Goal: Information Seeking & Learning: Find specific fact

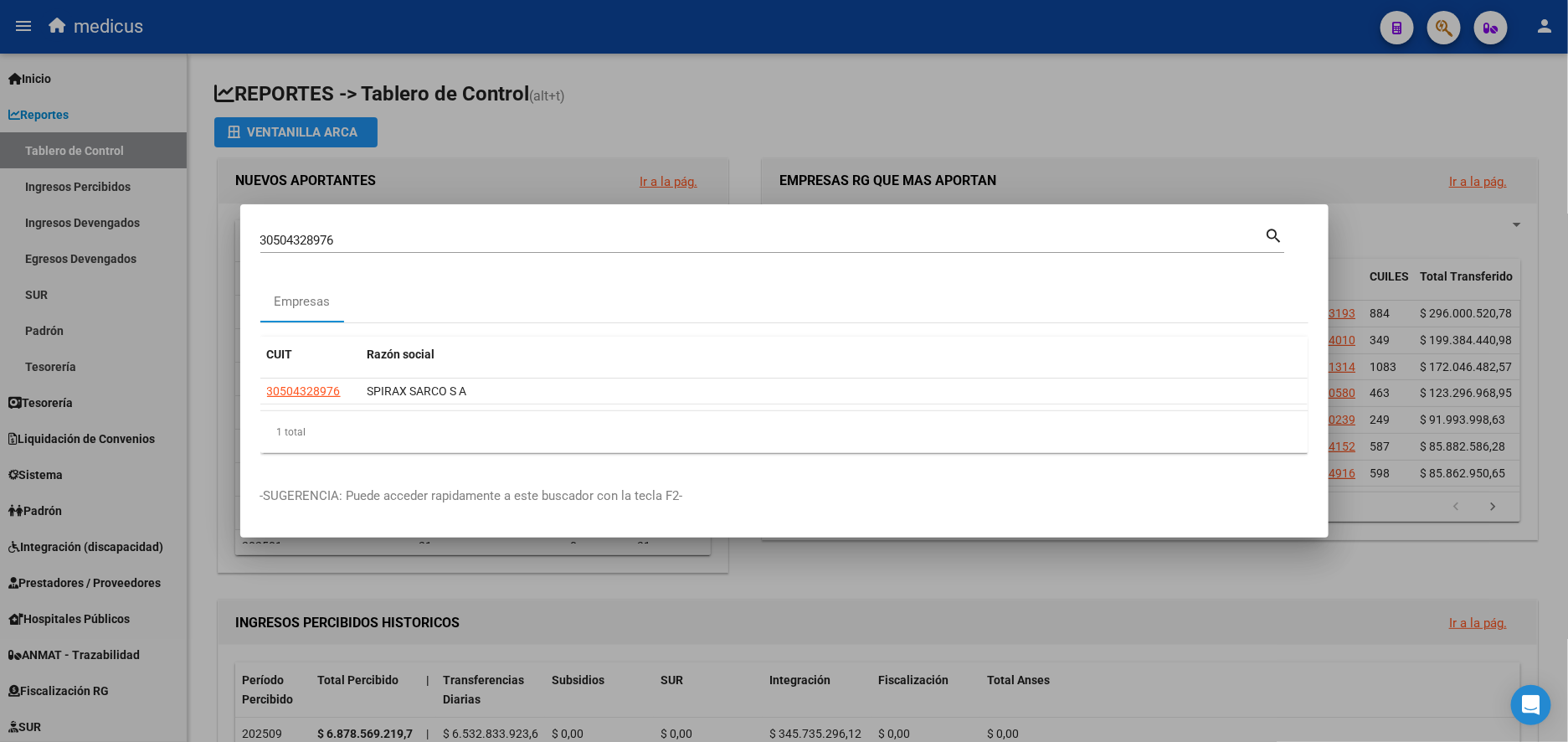
click at [1266, 118] on div at bounding box center [784, 371] width 1568 height 742
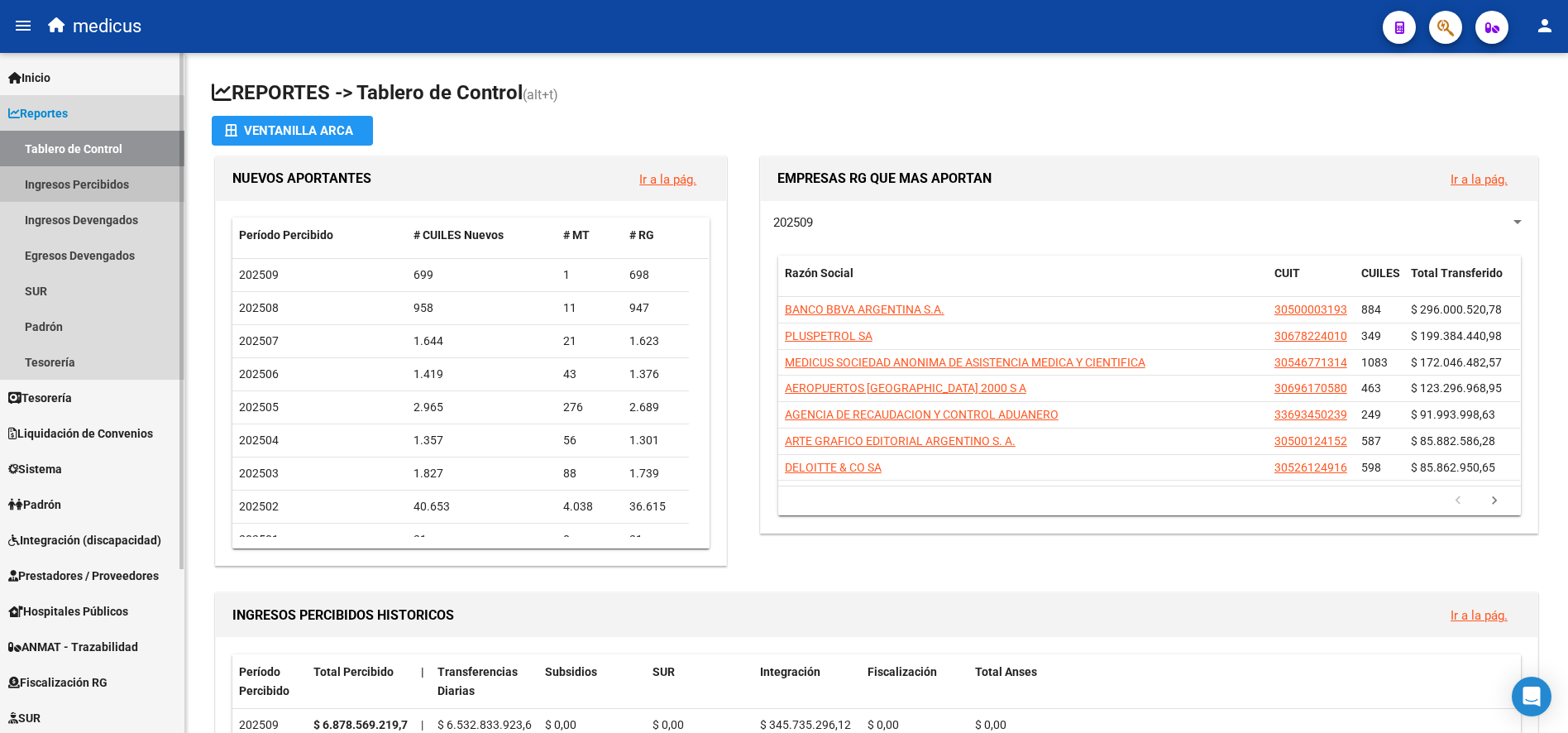
click at [119, 182] on link "Ingresos Percibidos" at bounding box center [92, 184] width 184 height 35
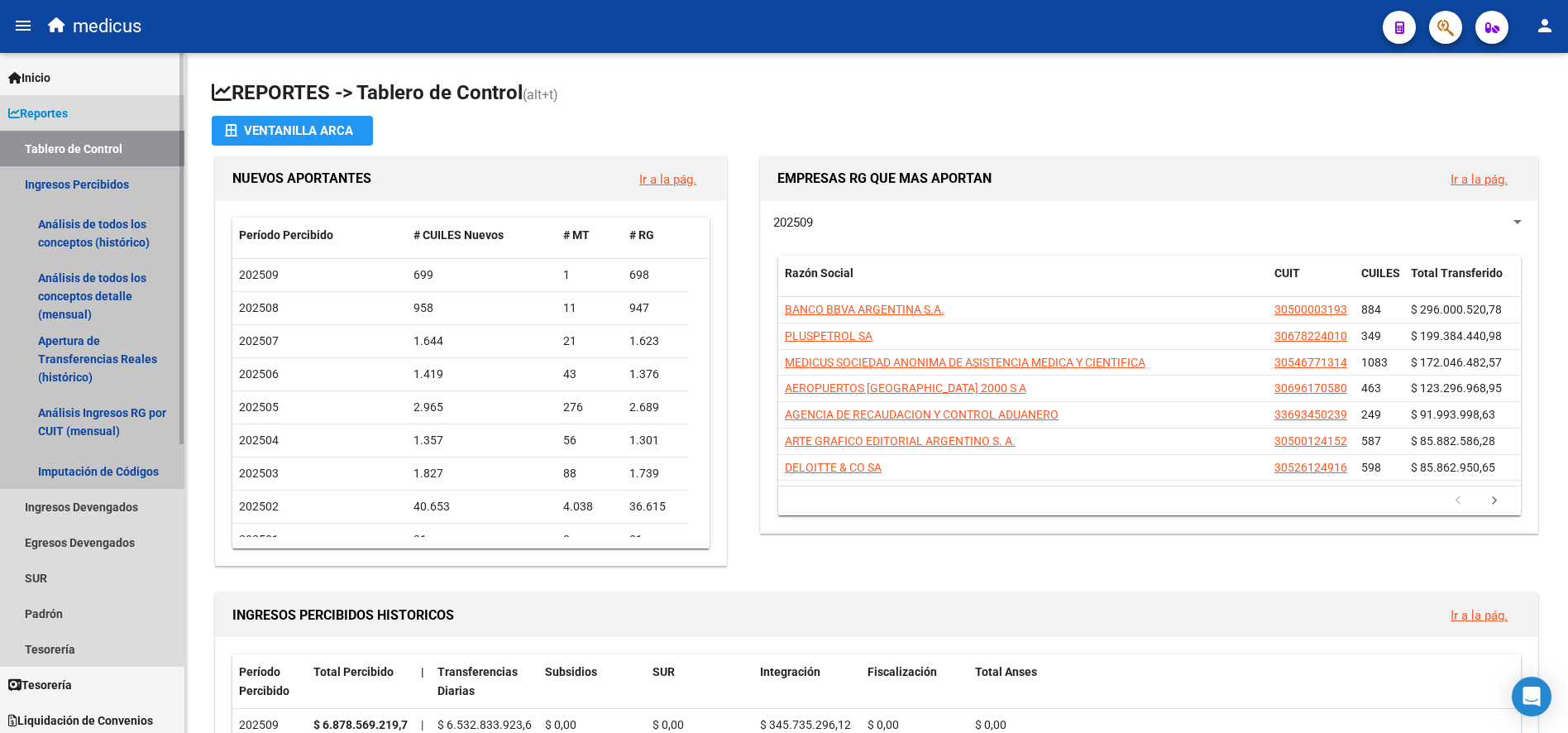
click at [119, 182] on link "Ingresos Percibidos" at bounding box center [92, 184] width 184 height 35
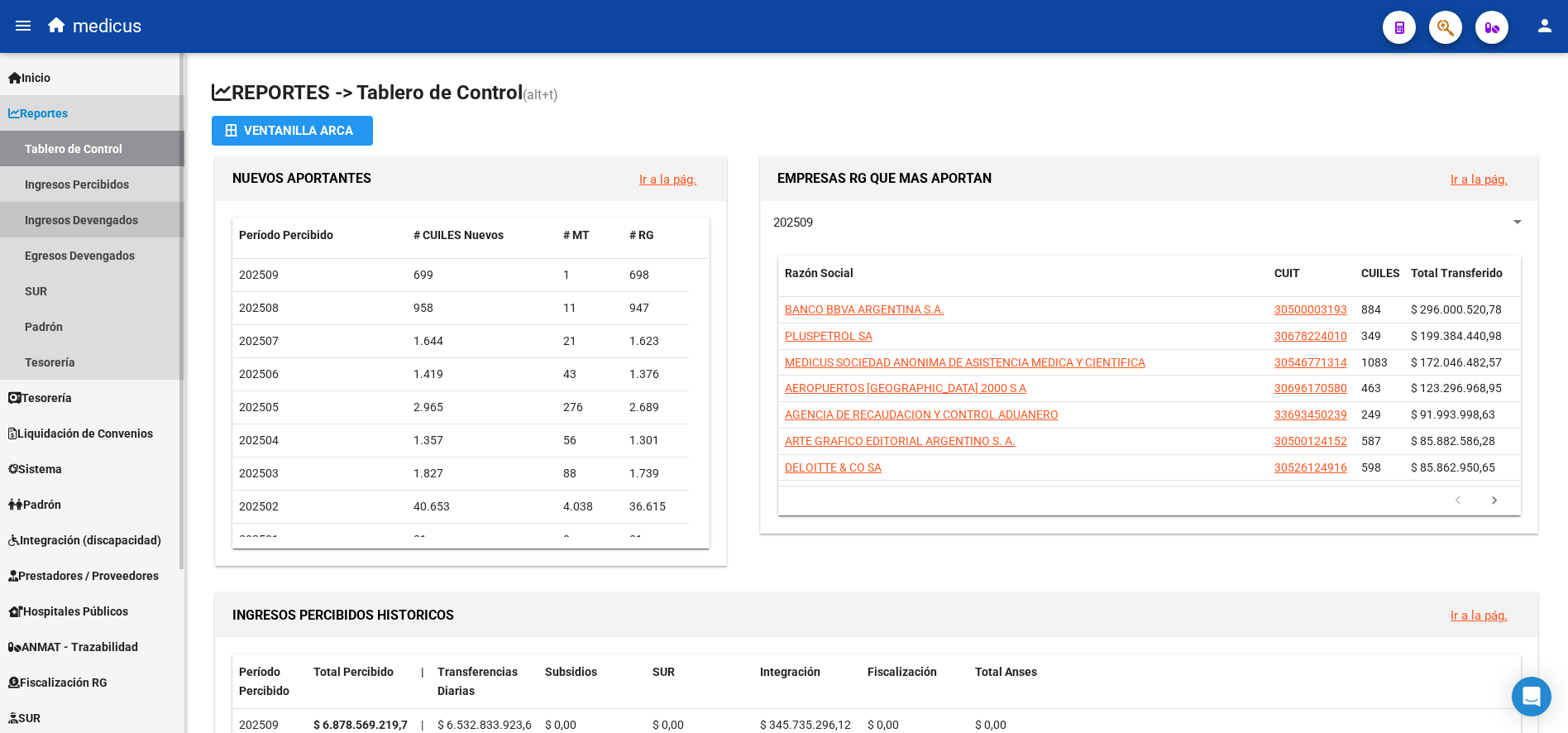
click at [114, 224] on link "Ingresos Devengados" at bounding box center [92, 220] width 184 height 35
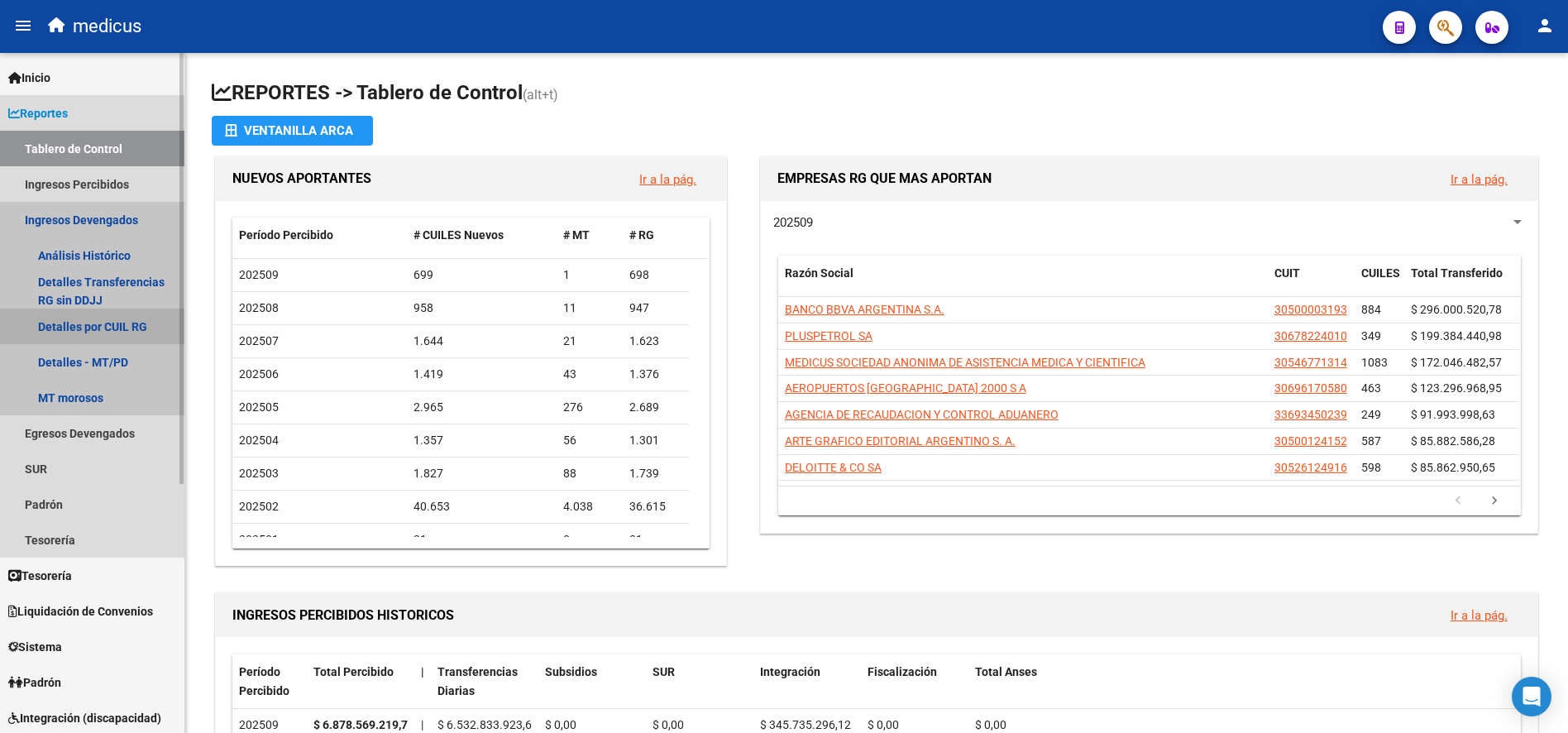
click at [117, 323] on link "Detalles por CUIL RG" at bounding box center [92, 326] width 184 height 35
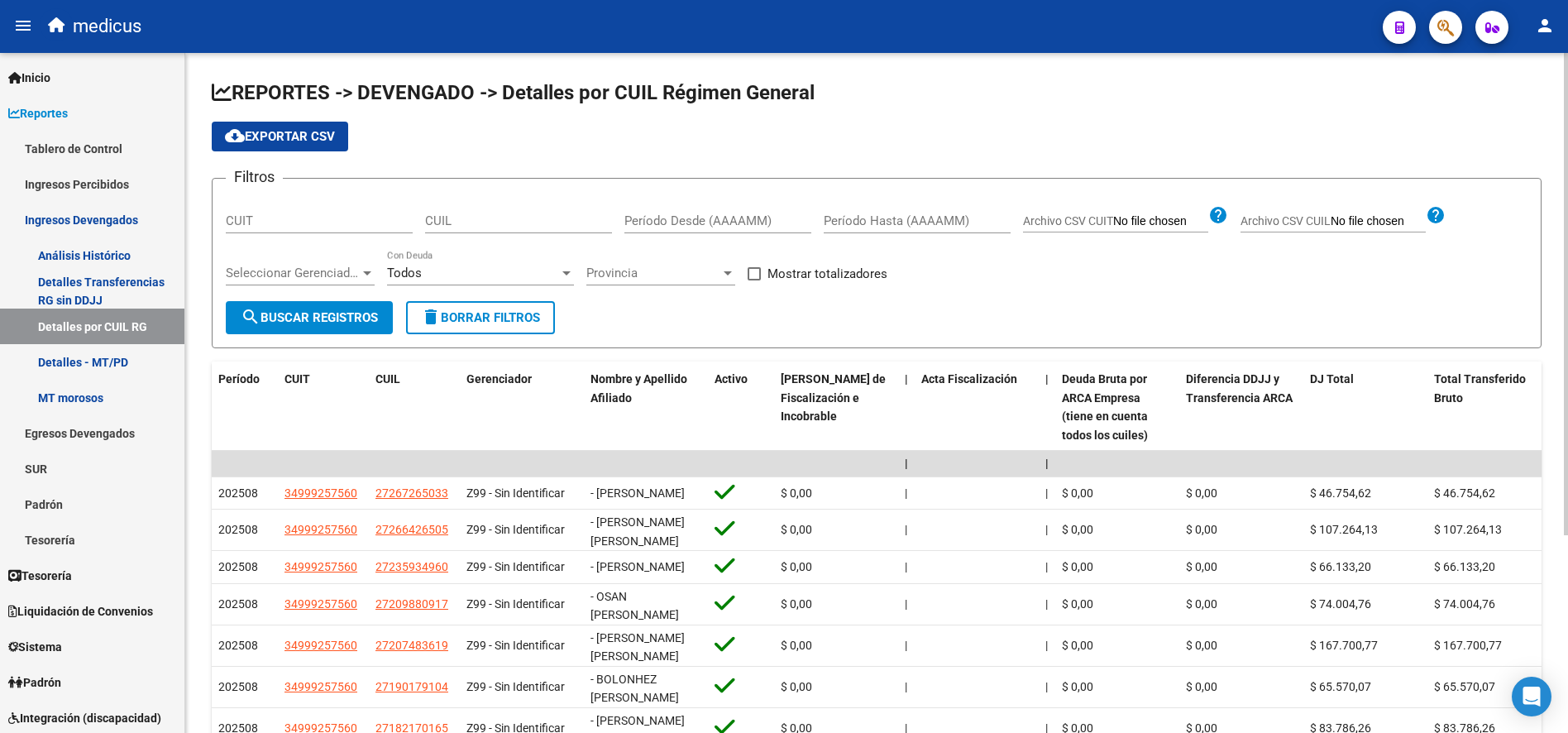
click at [693, 209] on div "Período Desde (AAAAMM)" at bounding box center [717, 215] width 187 height 35
type input "202507"
type input "202508"
click at [753, 271] on span at bounding box center [753, 273] width 13 height 13
click at [753, 280] on input "Mostrar totalizadores" at bounding box center [753, 280] width 1 height 1
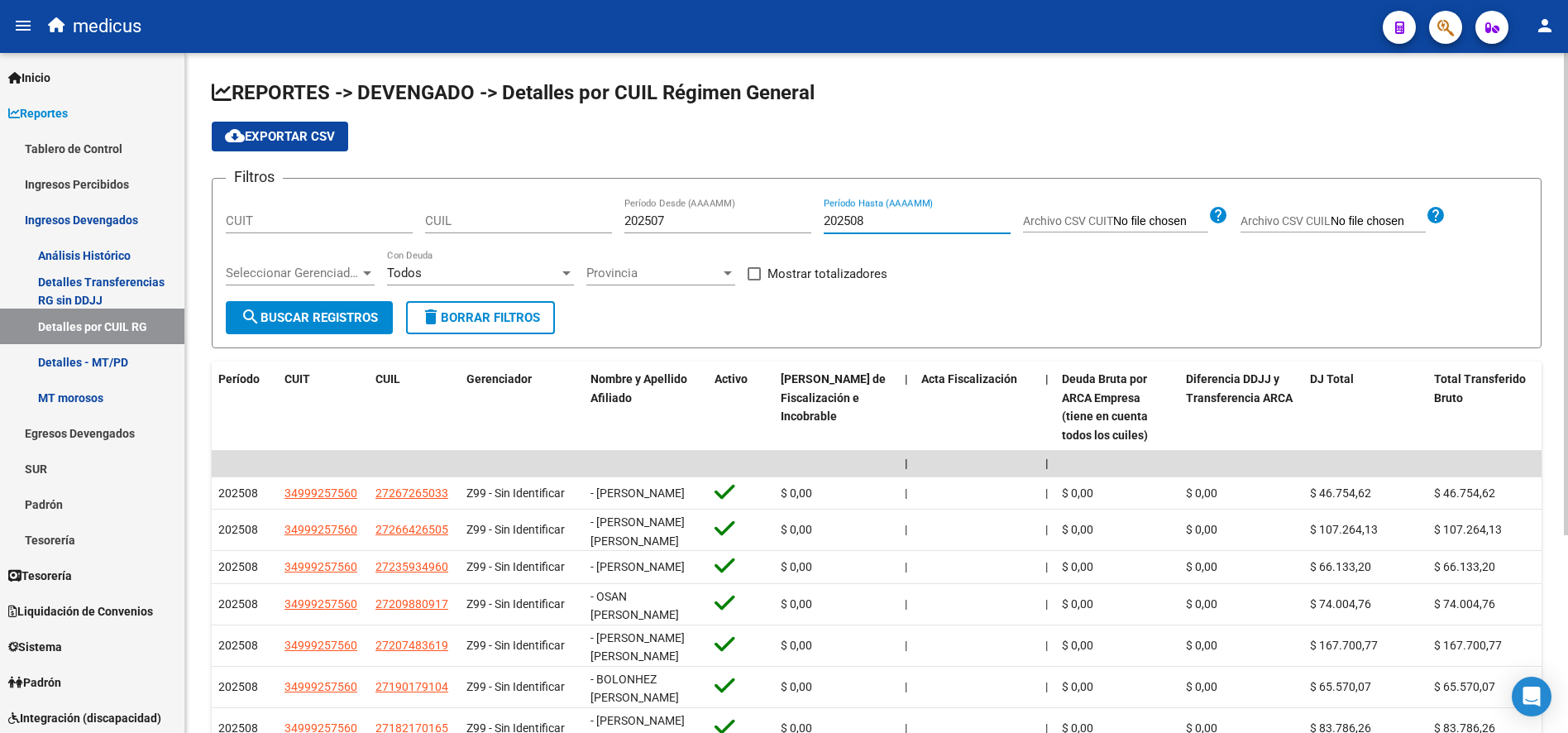
checkbox input "true"
click at [331, 318] on span "search Buscar Registros" at bounding box center [308, 317] width 137 height 15
click at [268, 132] on span "cloud_download Exportar CSV" at bounding box center [280, 136] width 110 height 15
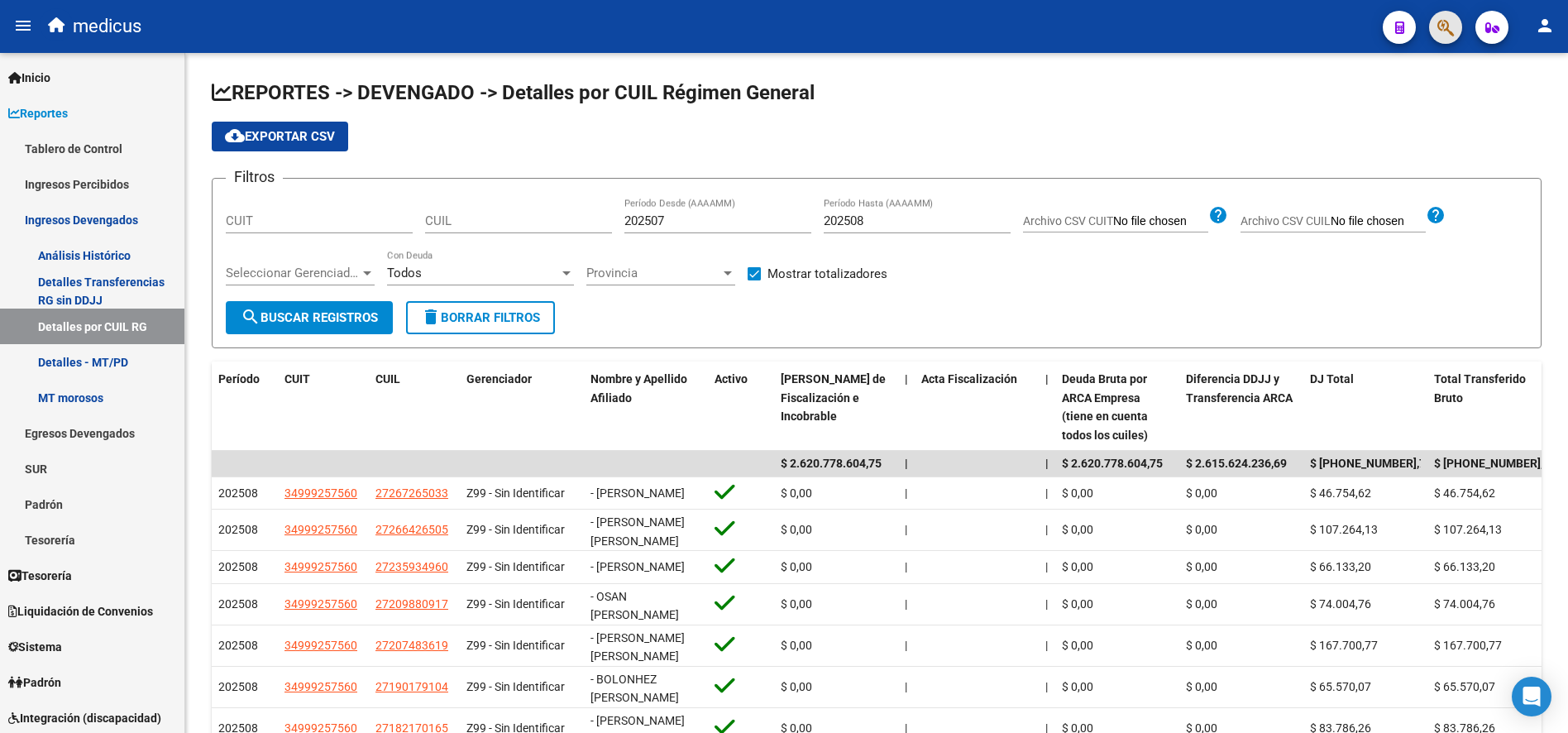
click at [1455, 18] on button "button" at bounding box center [1445, 27] width 33 height 33
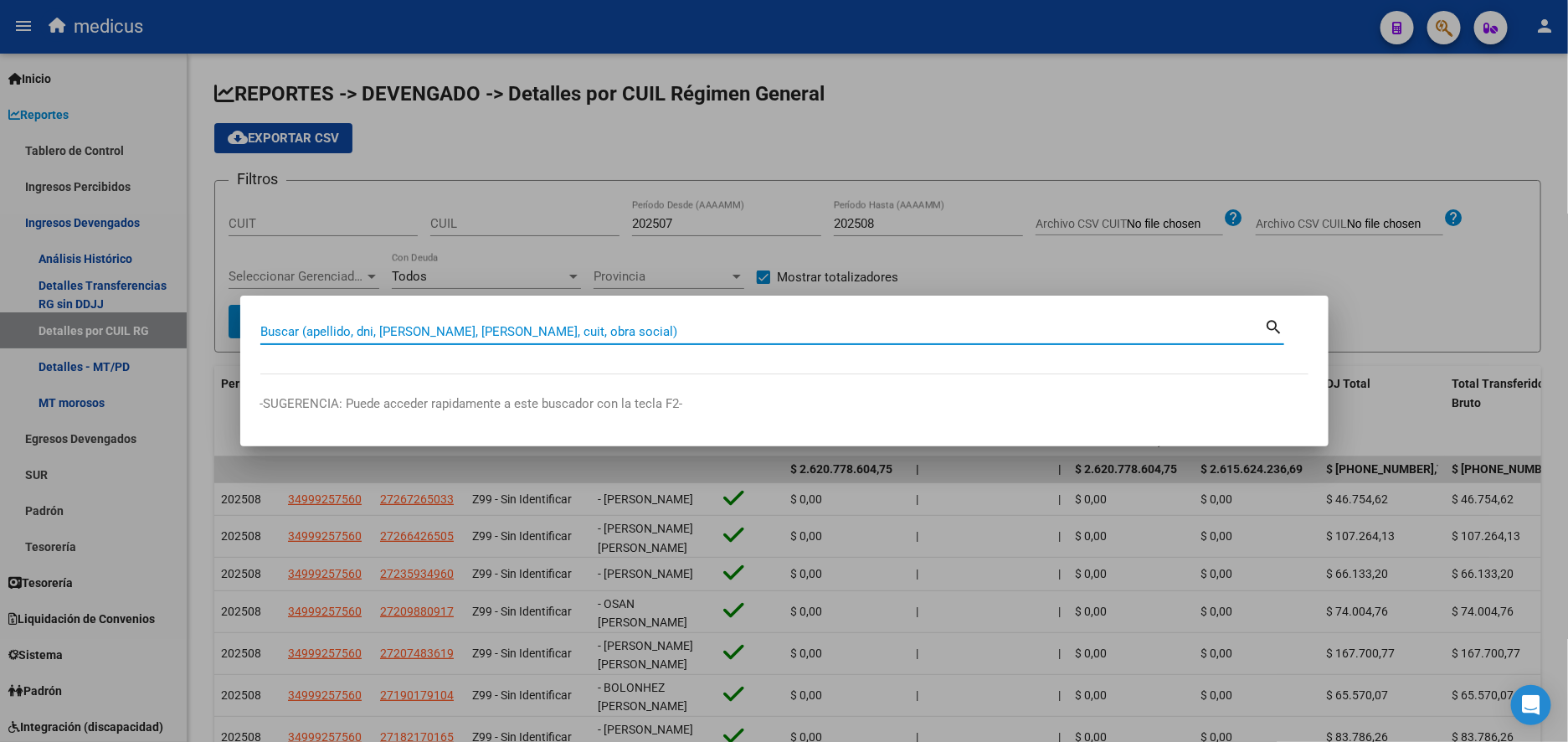
paste input "30663498513"
type input "30663498513"
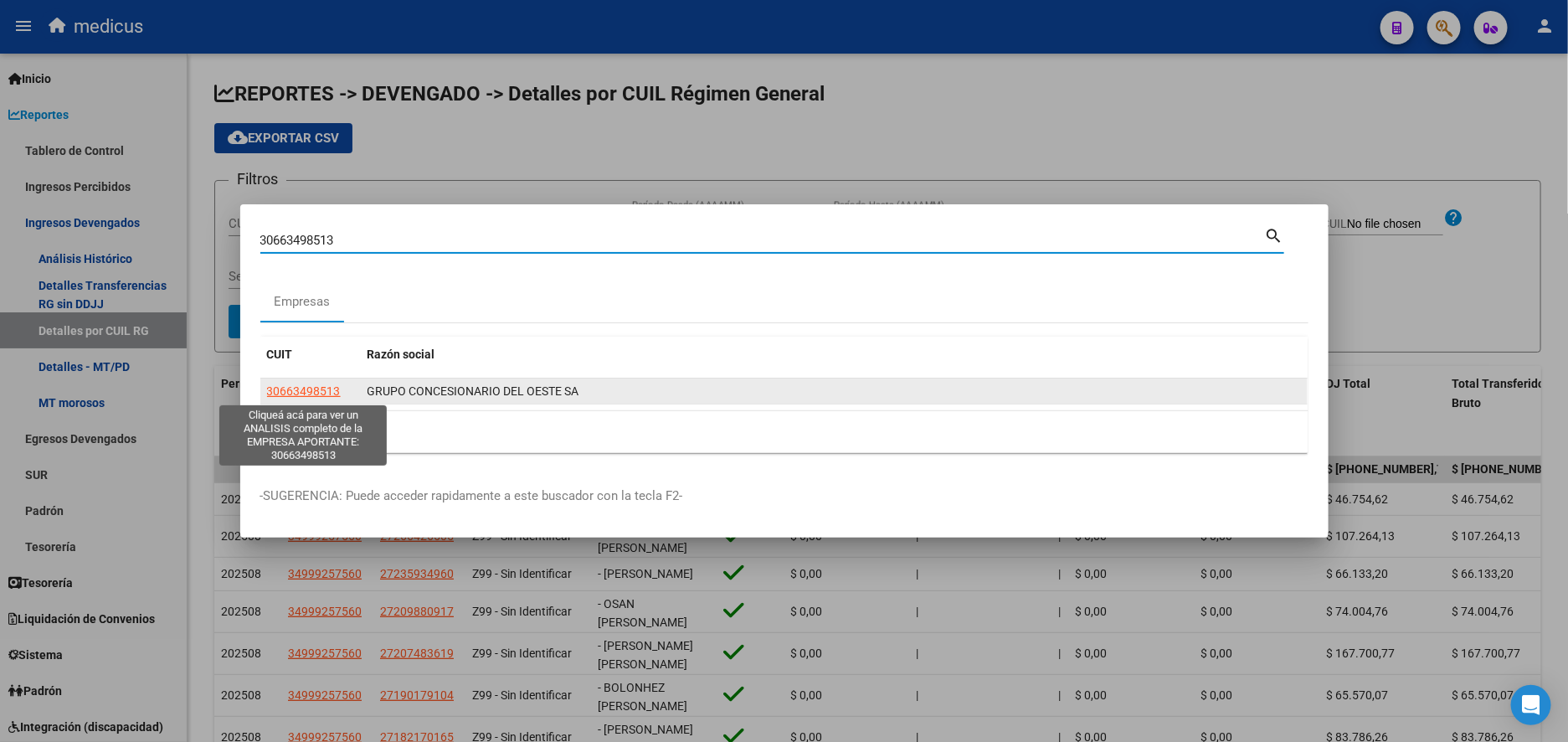
click at [322, 387] on span "30663498513" at bounding box center [304, 390] width 74 height 13
type textarea "30663498513"
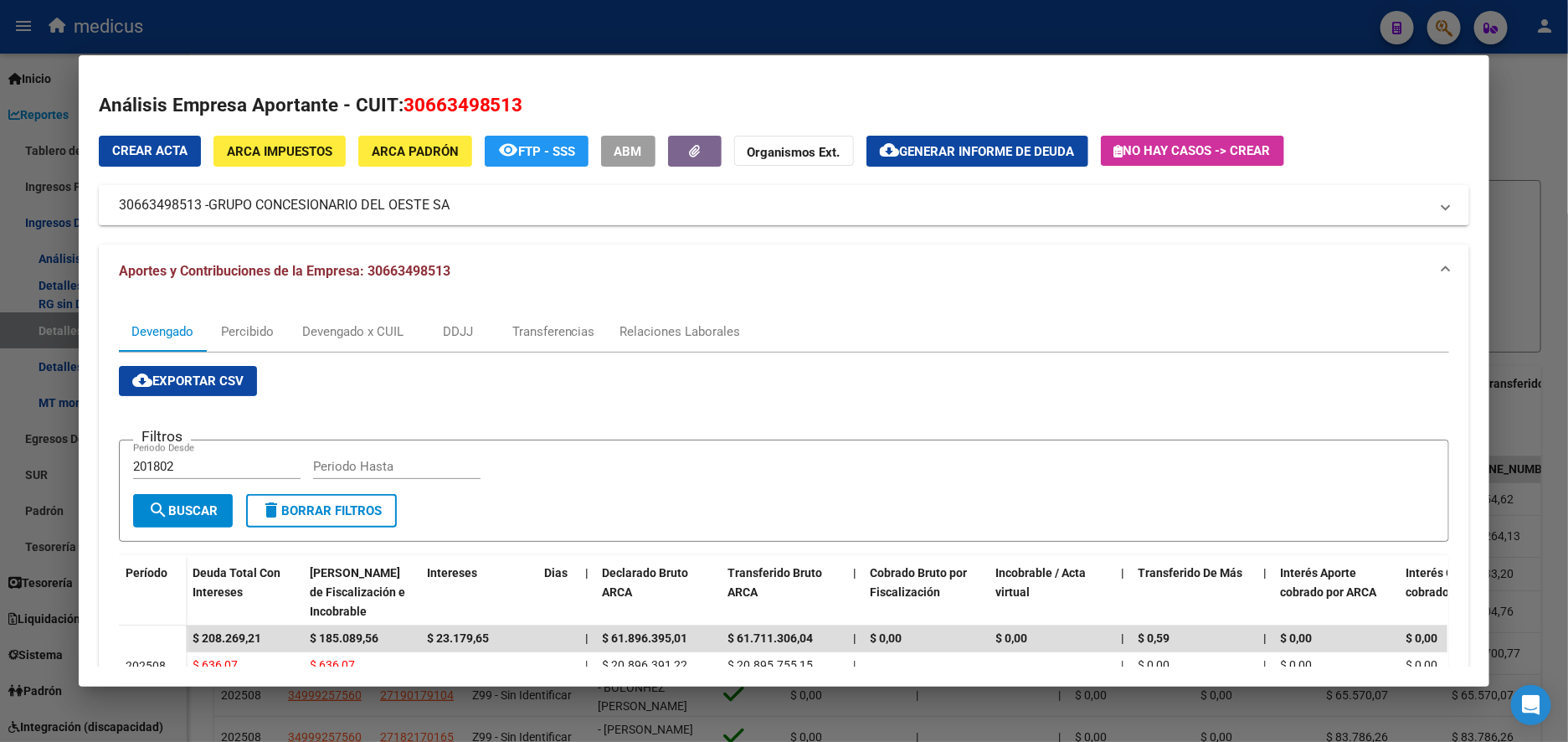
click at [1438, 21] on div at bounding box center [784, 371] width 1568 height 742
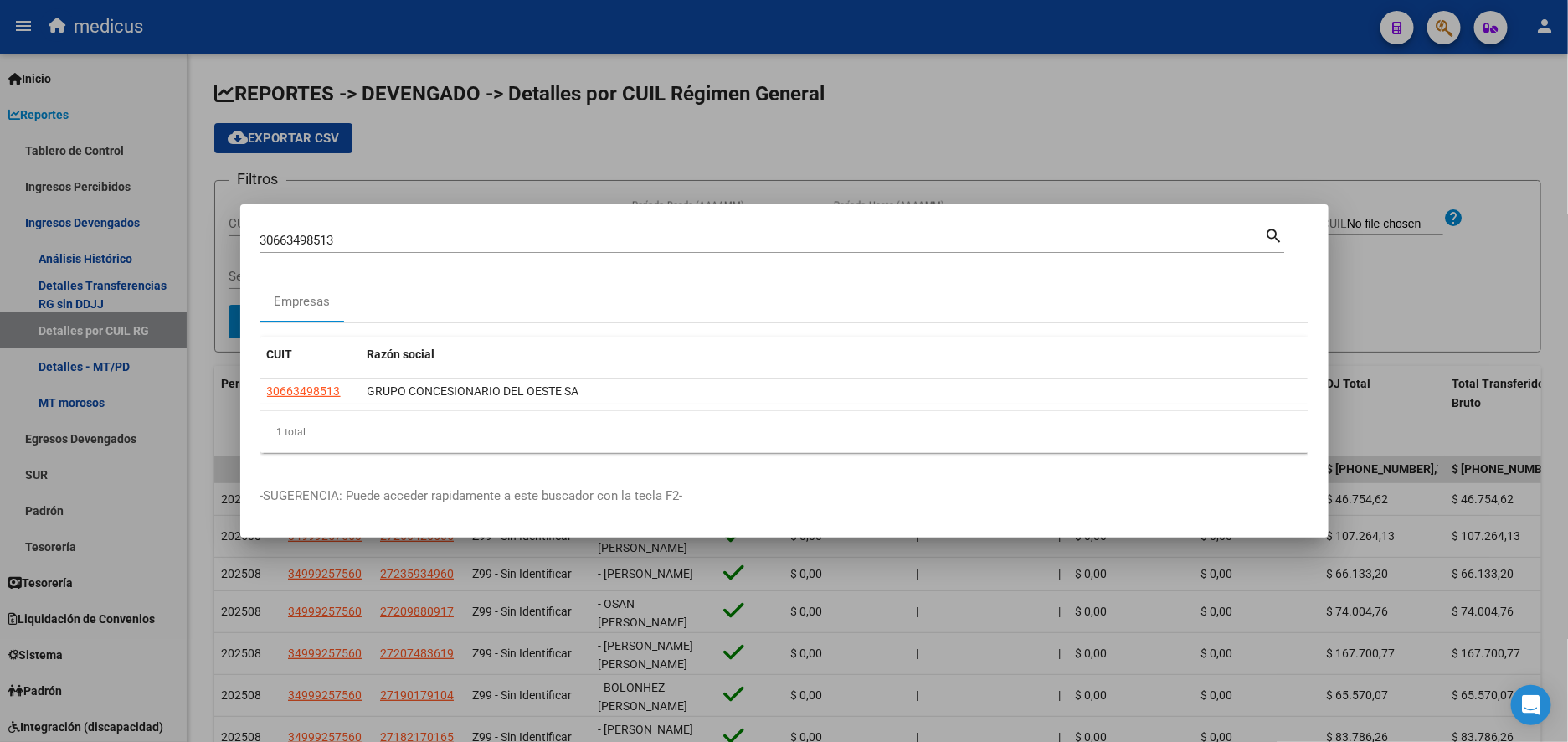
click at [556, 241] on input "30663498513" at bounding box center [763, 240] width 1005 height 15
drag, startPoint x: 539, startPoint y: 234, endPoint x: 156, endPoint y: 233, distance: 383.0
click at [162, 234] on div "30663498513 Buscar (apellido, dni, cuil, [PERSON_NAME], cuit, obra social) sear…" at bounding box center [784, 371] width 1568 height 742
paste input "544099457"
type input "30544099457"
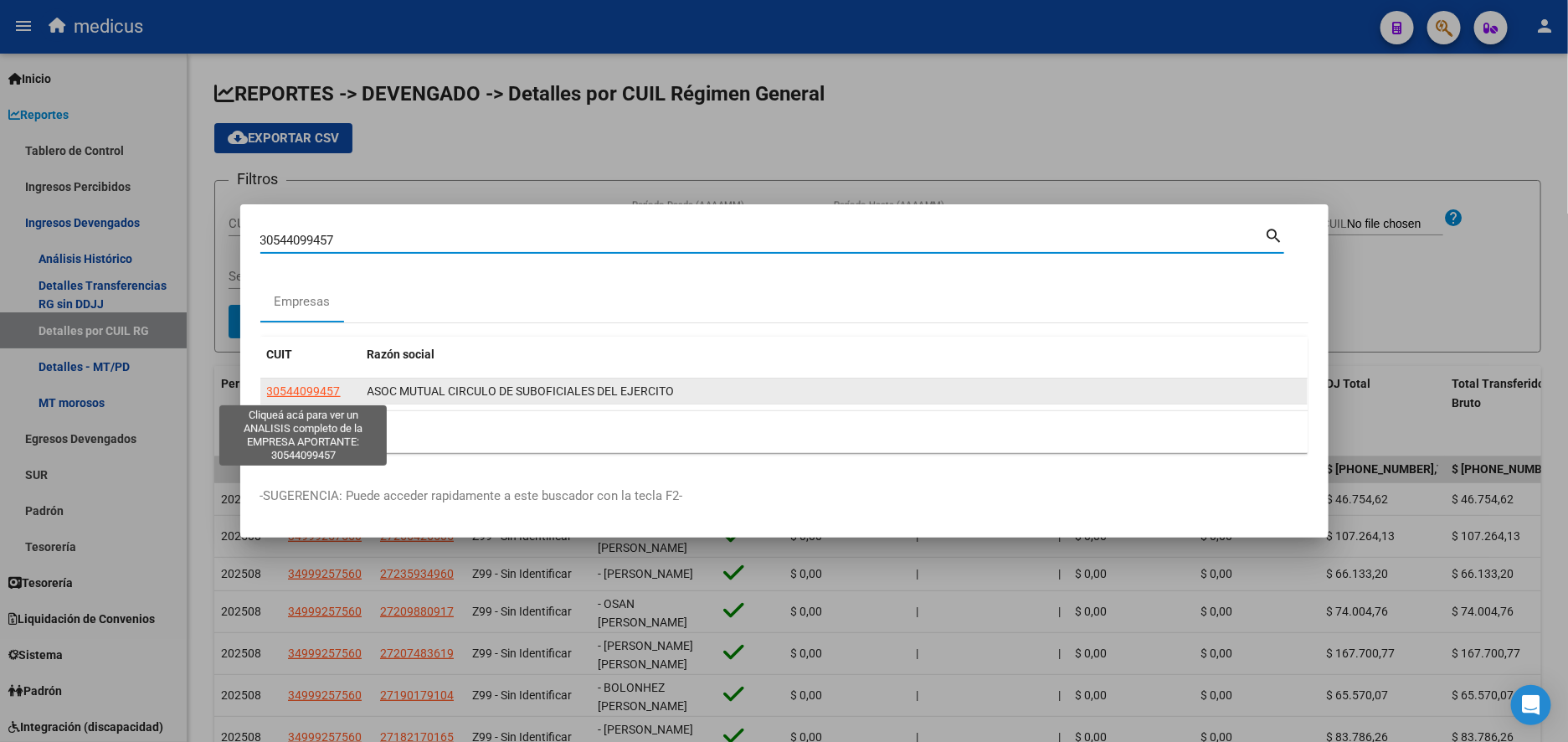
click at [319, 387] on span "30544099457" at bounding box center [304, 390] width 74 height 13
type textarea "30544099457"
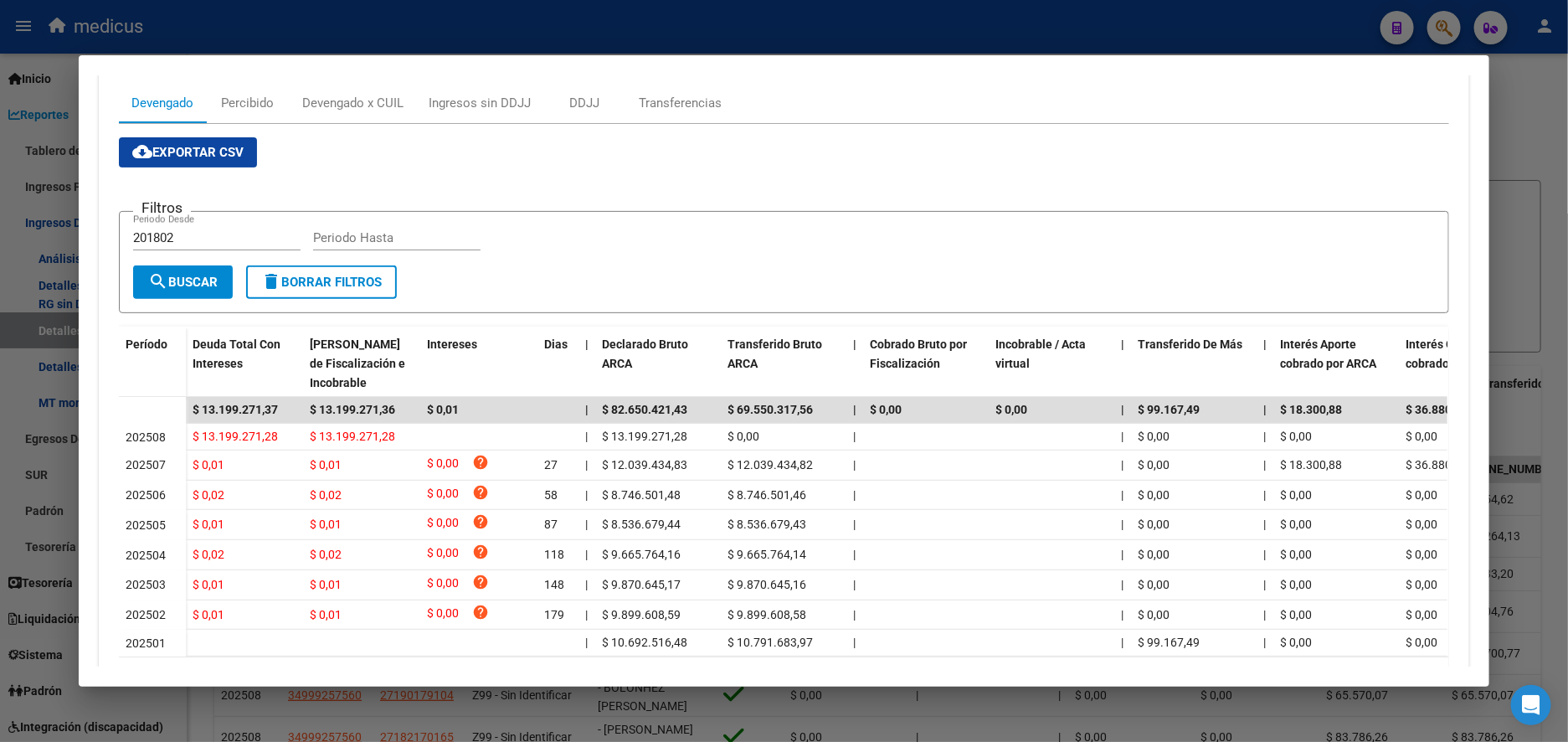
scroll to position [324, 0]
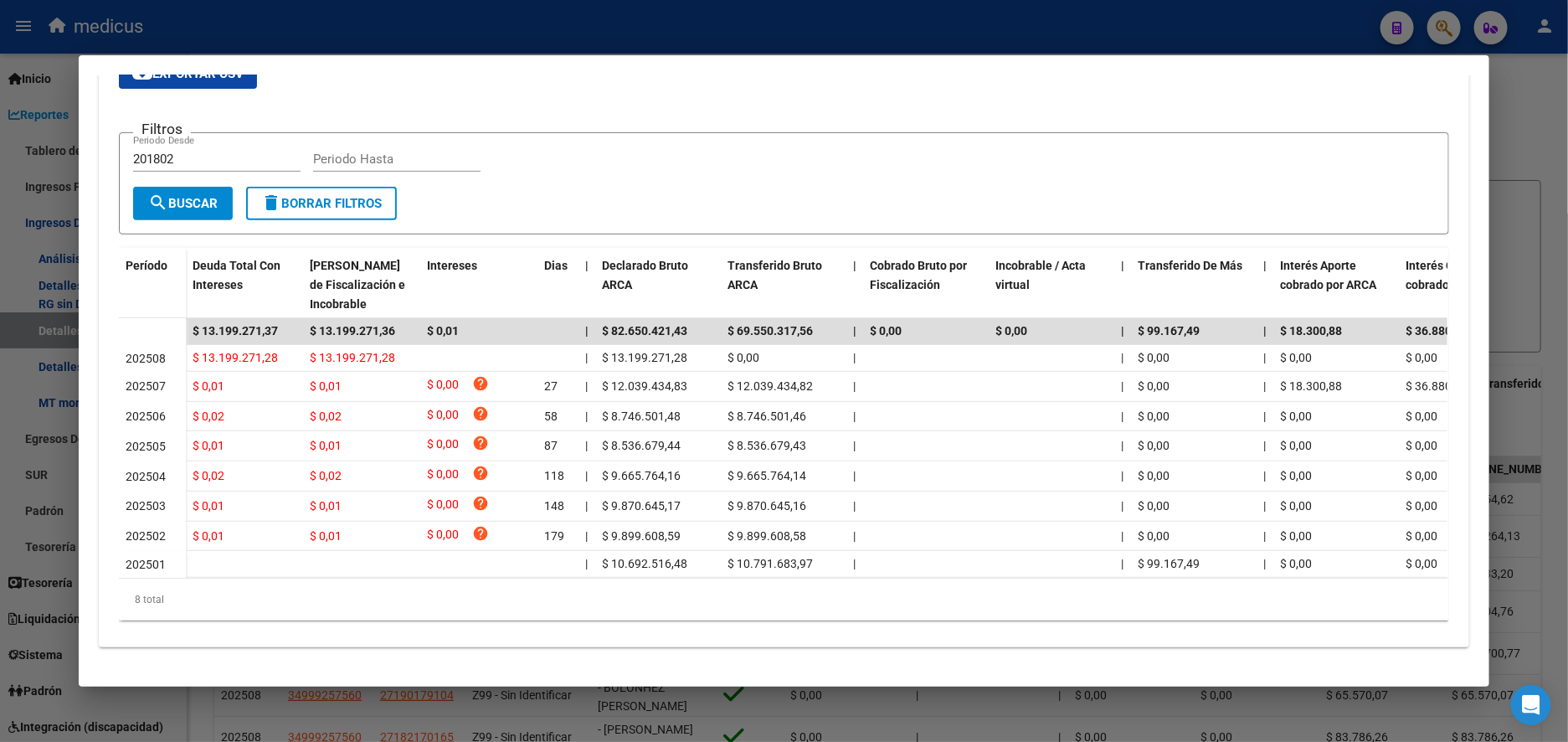
click at [1450, 33] on div at bounding box center [784, 371] width 1568 height 742
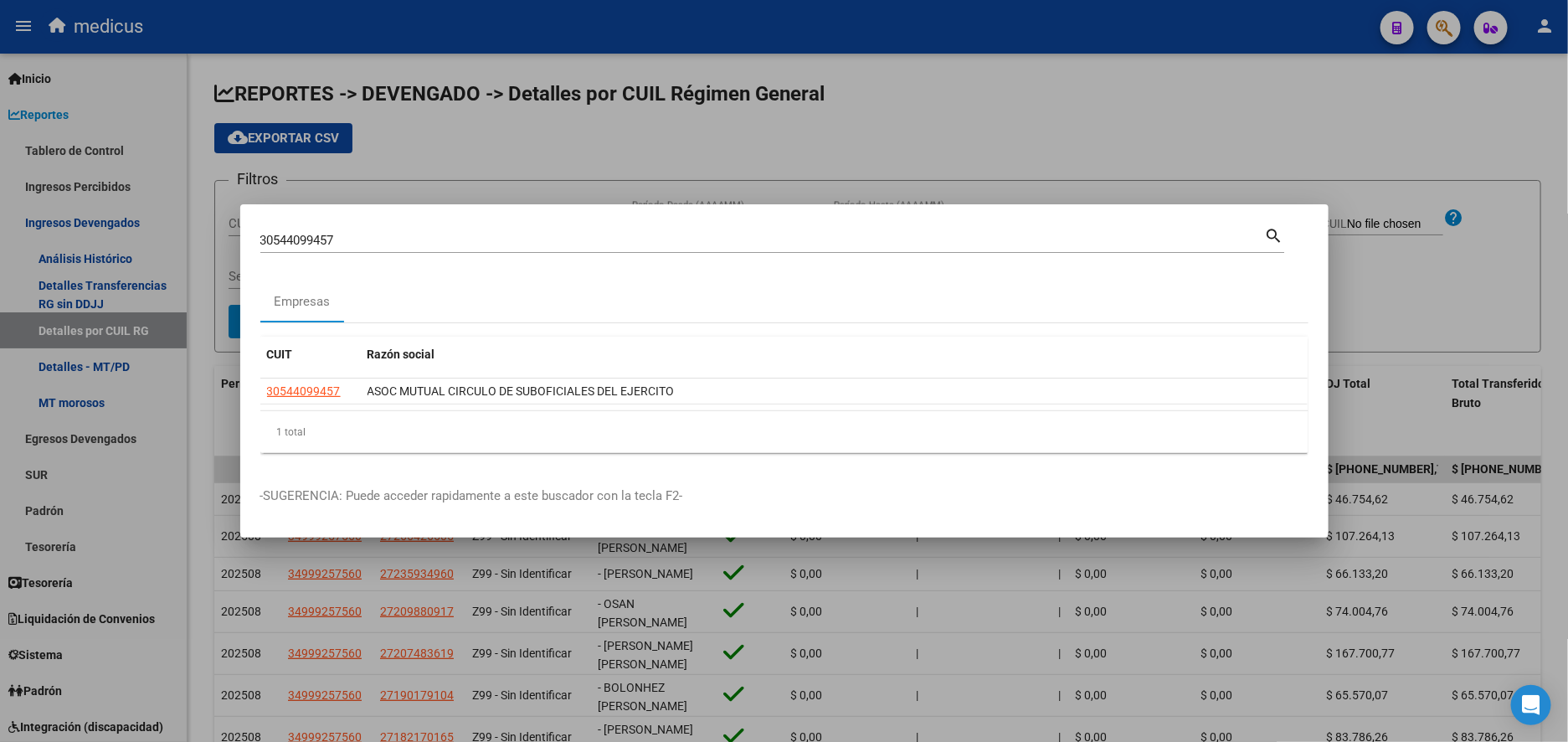
click at [369, 236] on input "30544099457" at bounding box center [763, 240] width 1005 height 15
drag, startPoint x: 384, startPoint y: 234, endPoint x: 156, endPoint y: 254, distance: 228.9
click at [156, 254] on div "30544099457 Buscar (apellido, dni, cuil, nro traspaso, cuit, obra social) searc…" at bounding box center [784, 371] width 1568 height 742
paste input "696170580"
type input "30696170580"
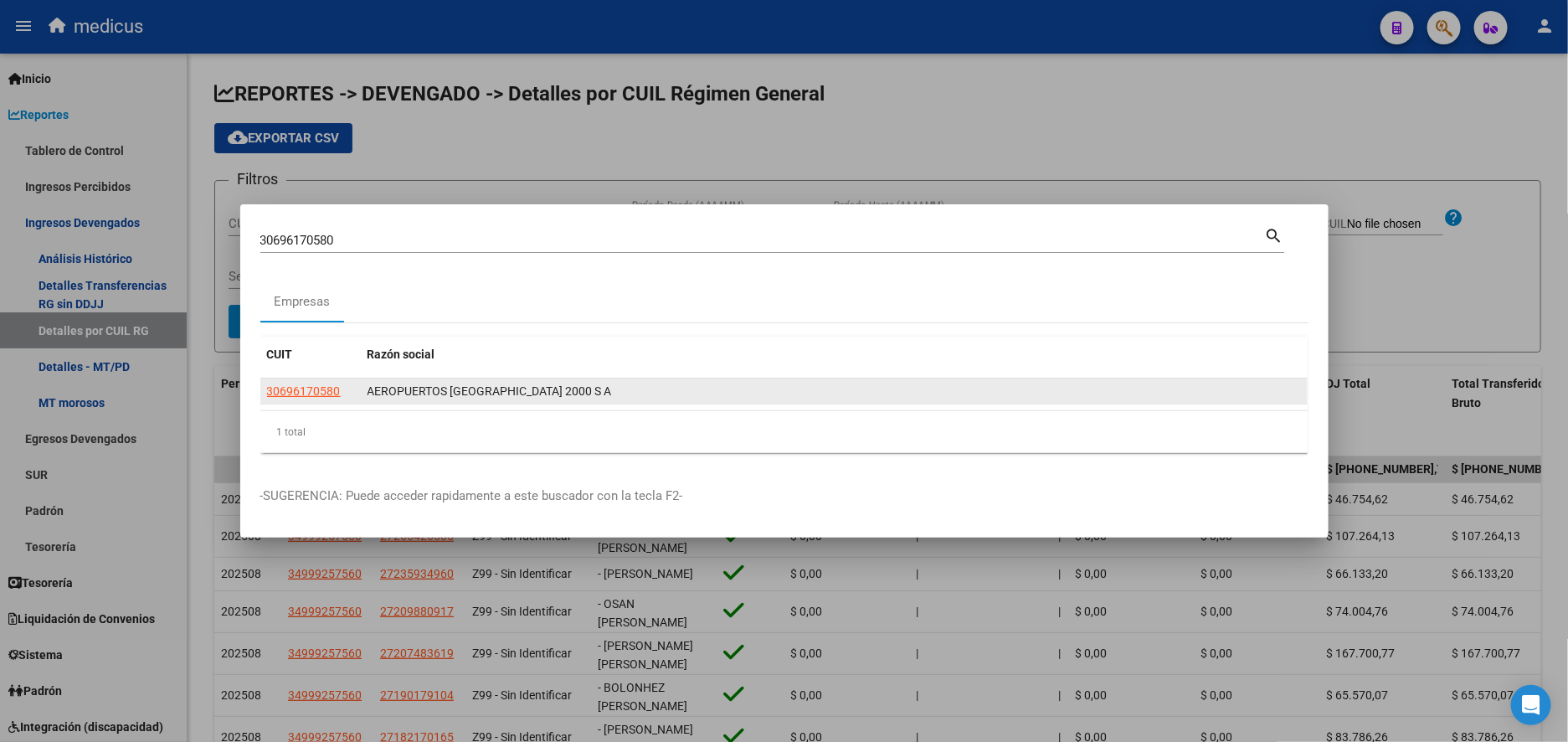
click at [320, 382] on app-link-go-to "30696170580" at bounding box center [304, 390] width 74 height 19
click at [319, 390] on span "30696170580" at bounding box center [304, 390] width 74 height 13
type textarea "30696170580"
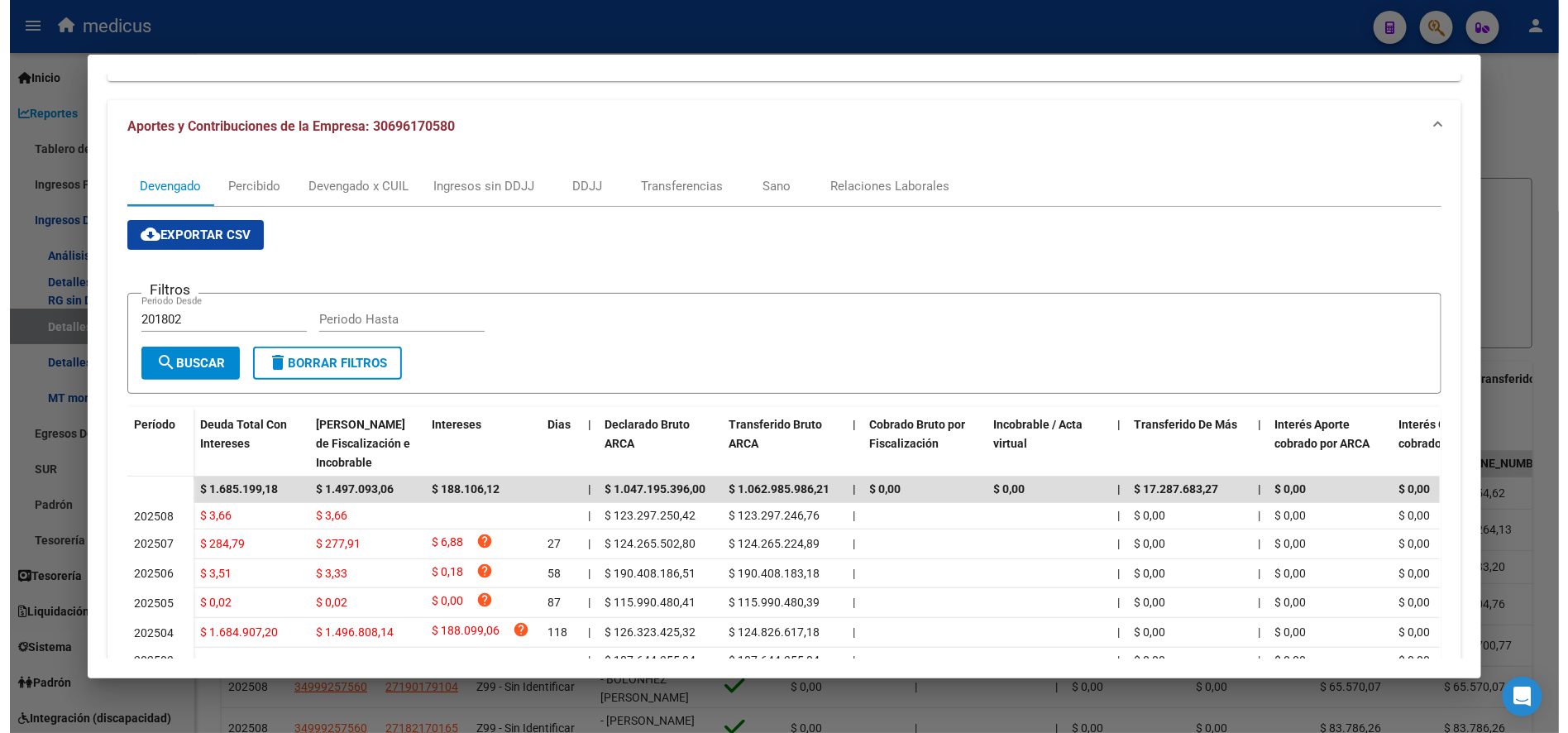
scroll to position [248, 0]
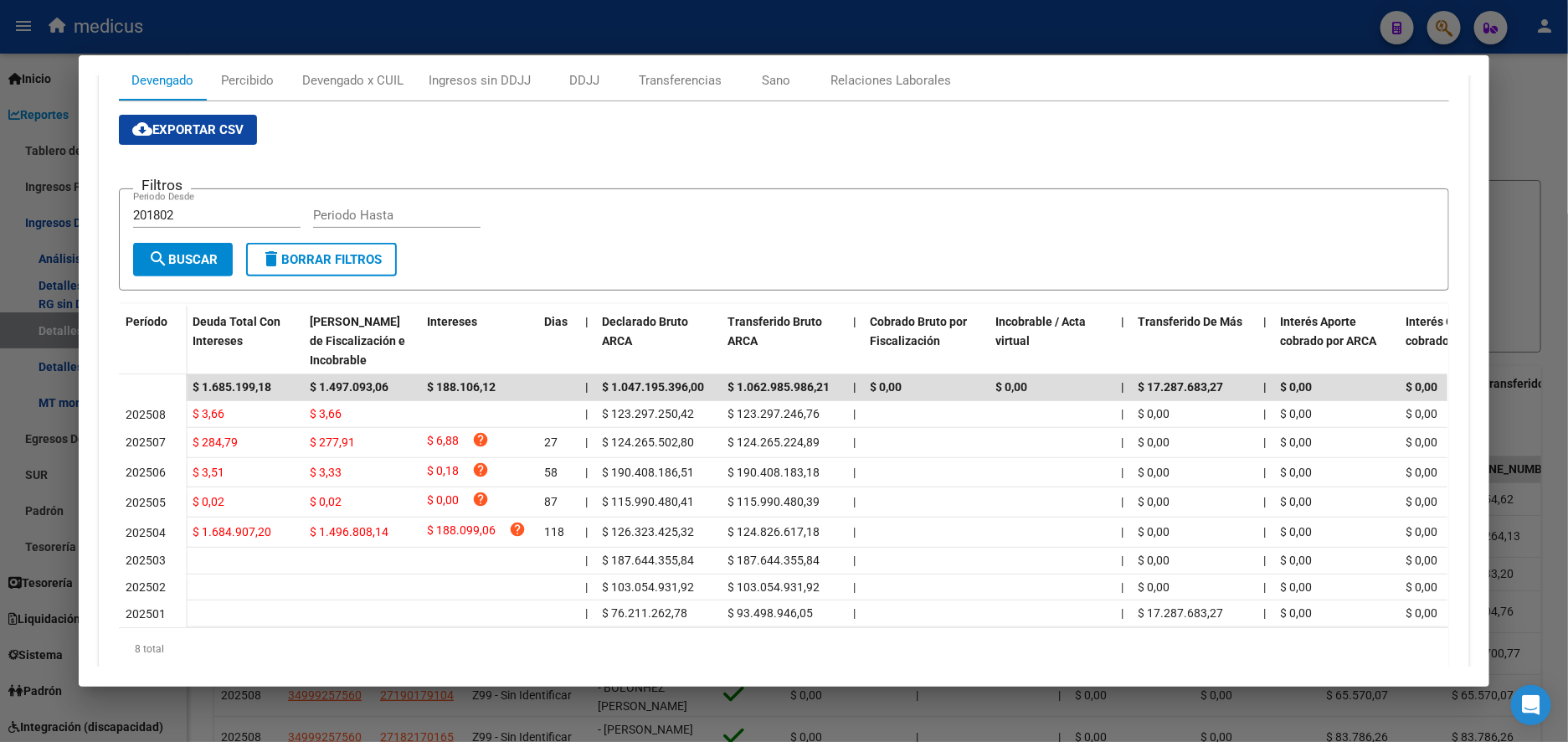
click at [26, 224] on div at bounding box center [784, 371] width 1568 height 742
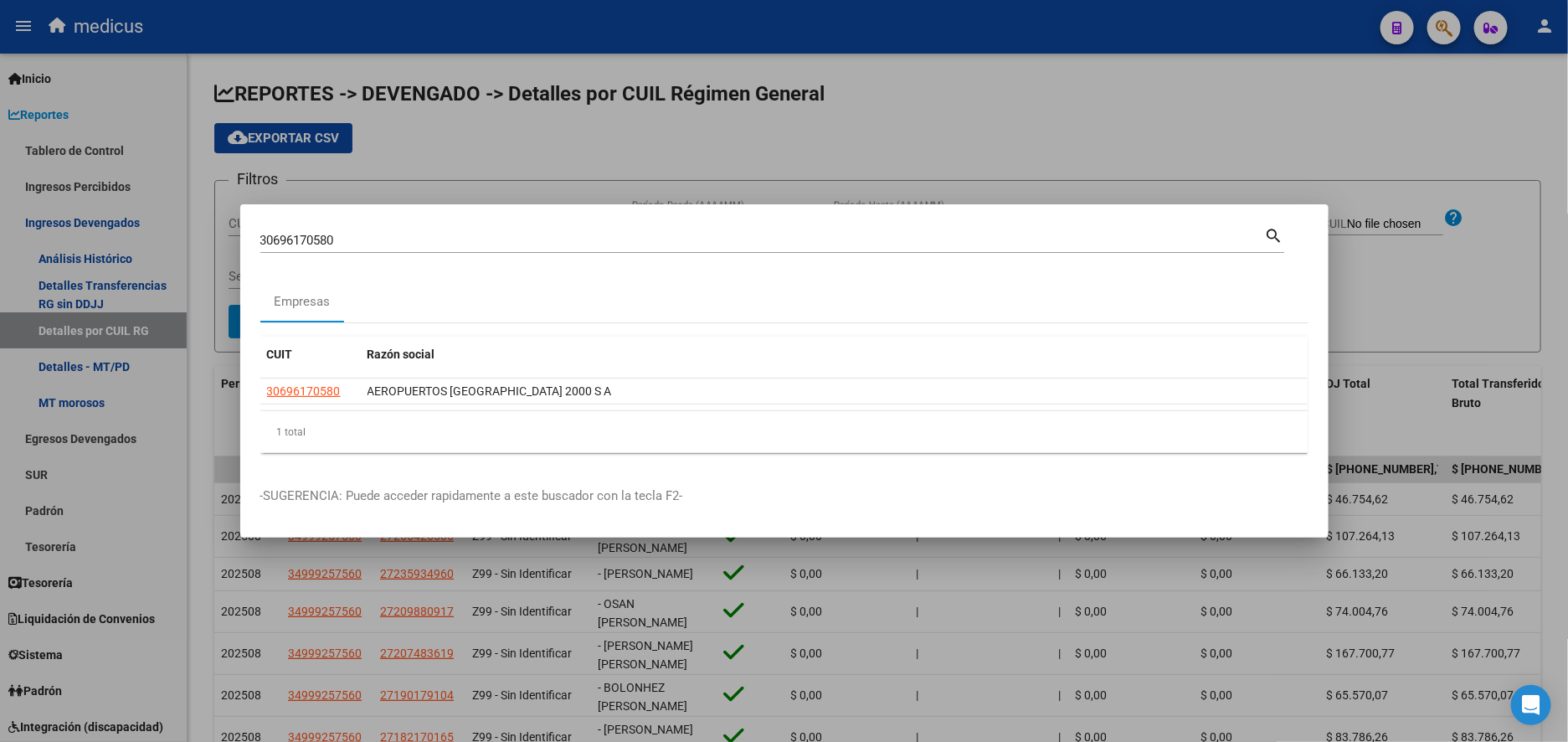
click at [935, 133] on div at bounding box center [784, 371] width 1568 height 742
